Goal: Submit feedback/report problem: Submit feedback/report problem

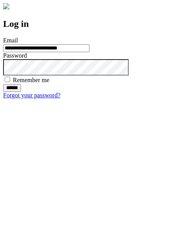
click at [21, 92] on input "******" at bounding box center [12, 88] width 18 height 8
